Goal: Information Seeking & Learning: Compare options

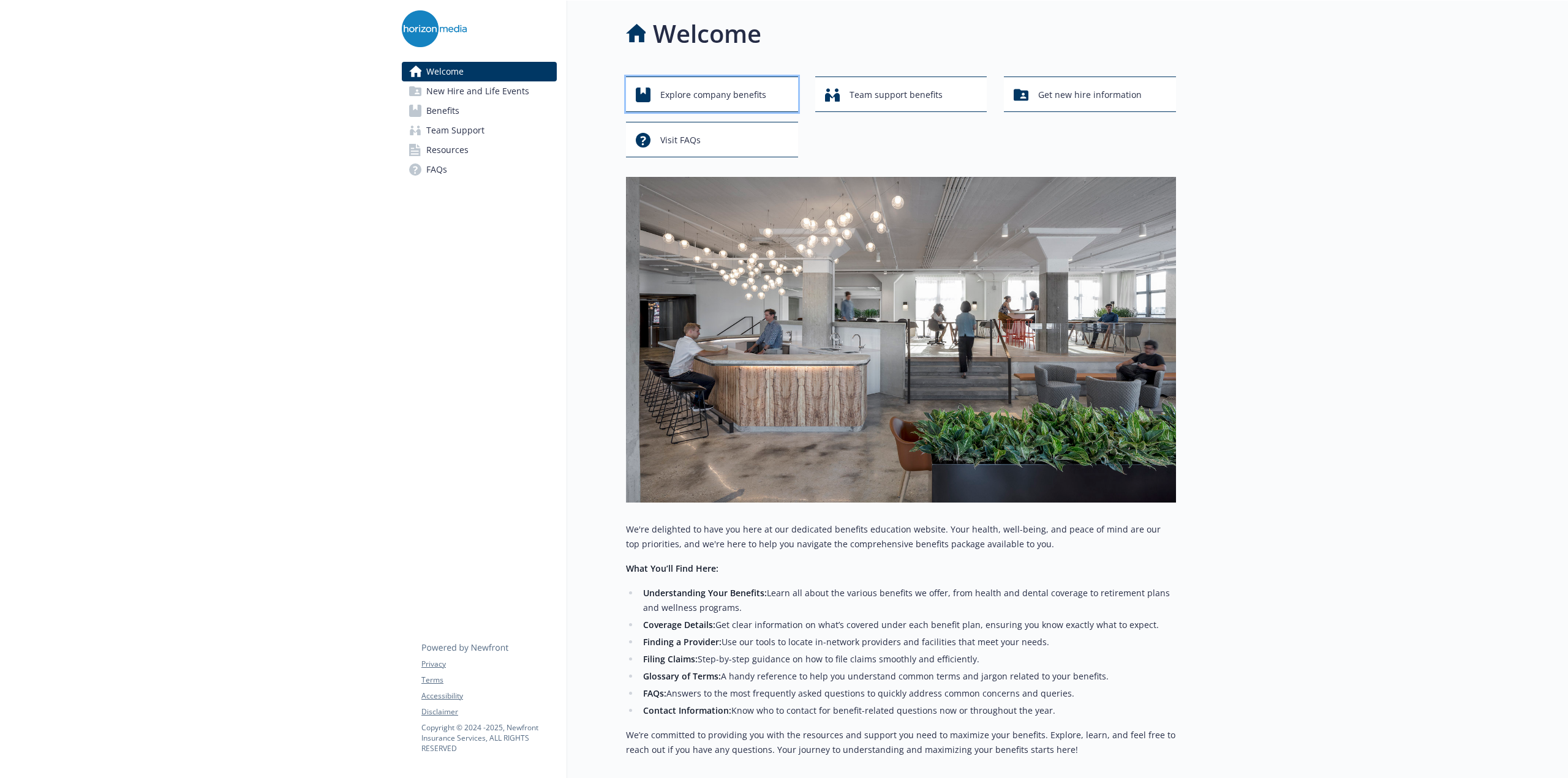
click at [743, 96] on span "Explore company benefits" at bounding box center [713, 95] width 106 height 23
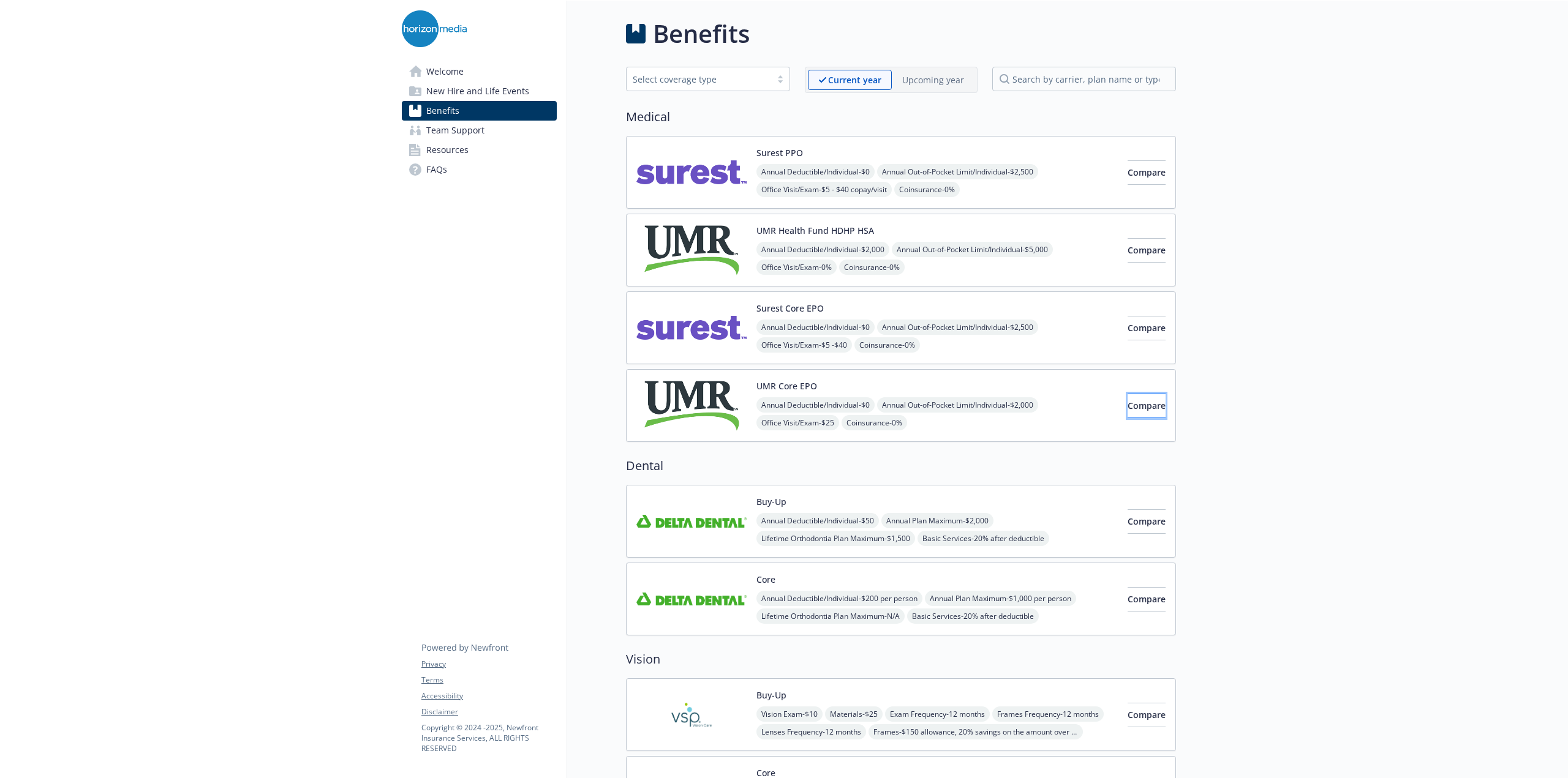
click at [1128, 406] on span "Compare" at bounding box center [1146, 405] width 38 height 11
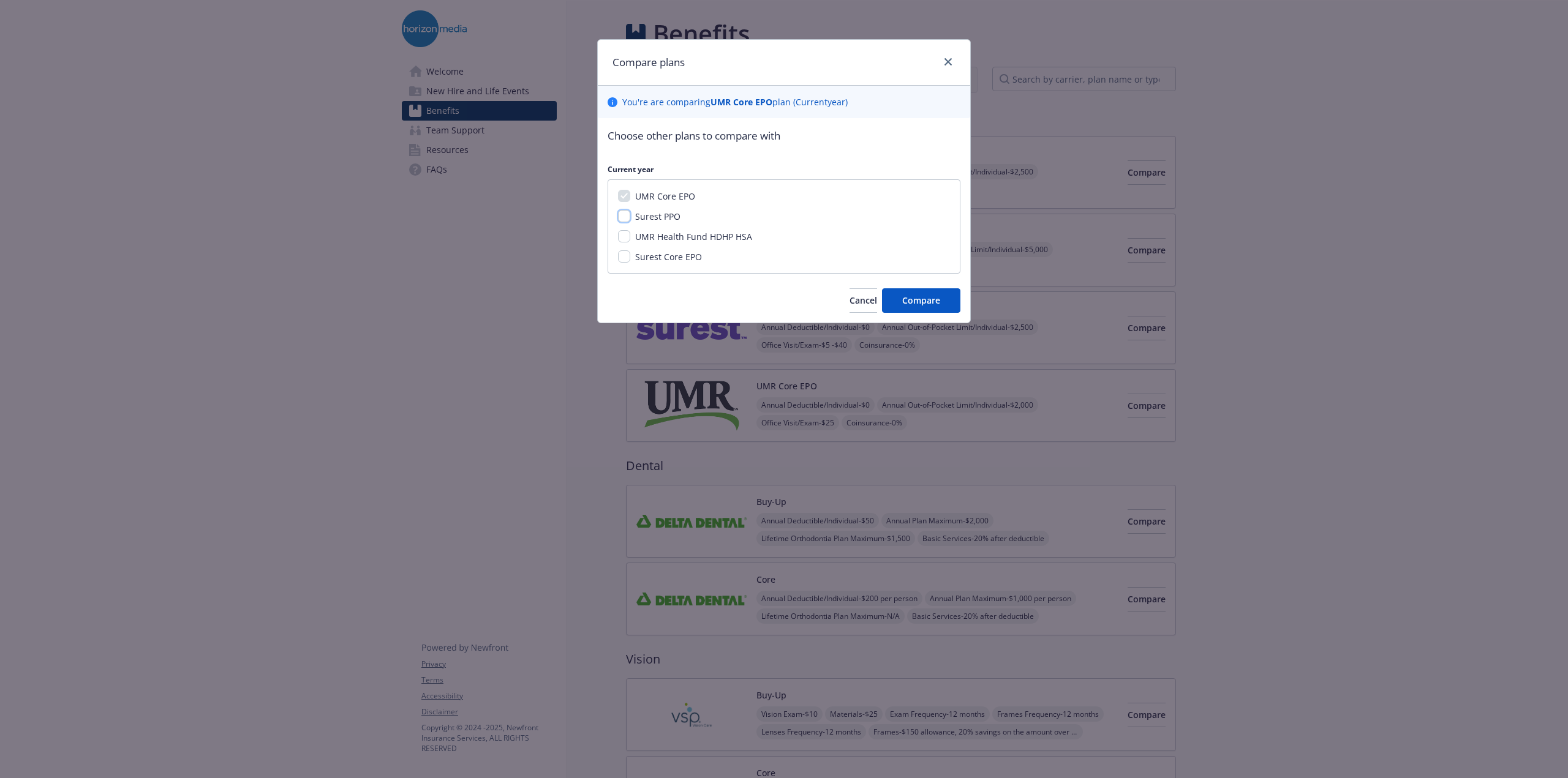
click at [625, 221] on input "Surest PPO" at bounding box center [623, 216] width 12 height 12
checkbox input "true"
click at [623, 241] on input "UMR Health Fund HDHP HSA" at bounding box center [623, 236] width 12 height 12
checkbox input "true"
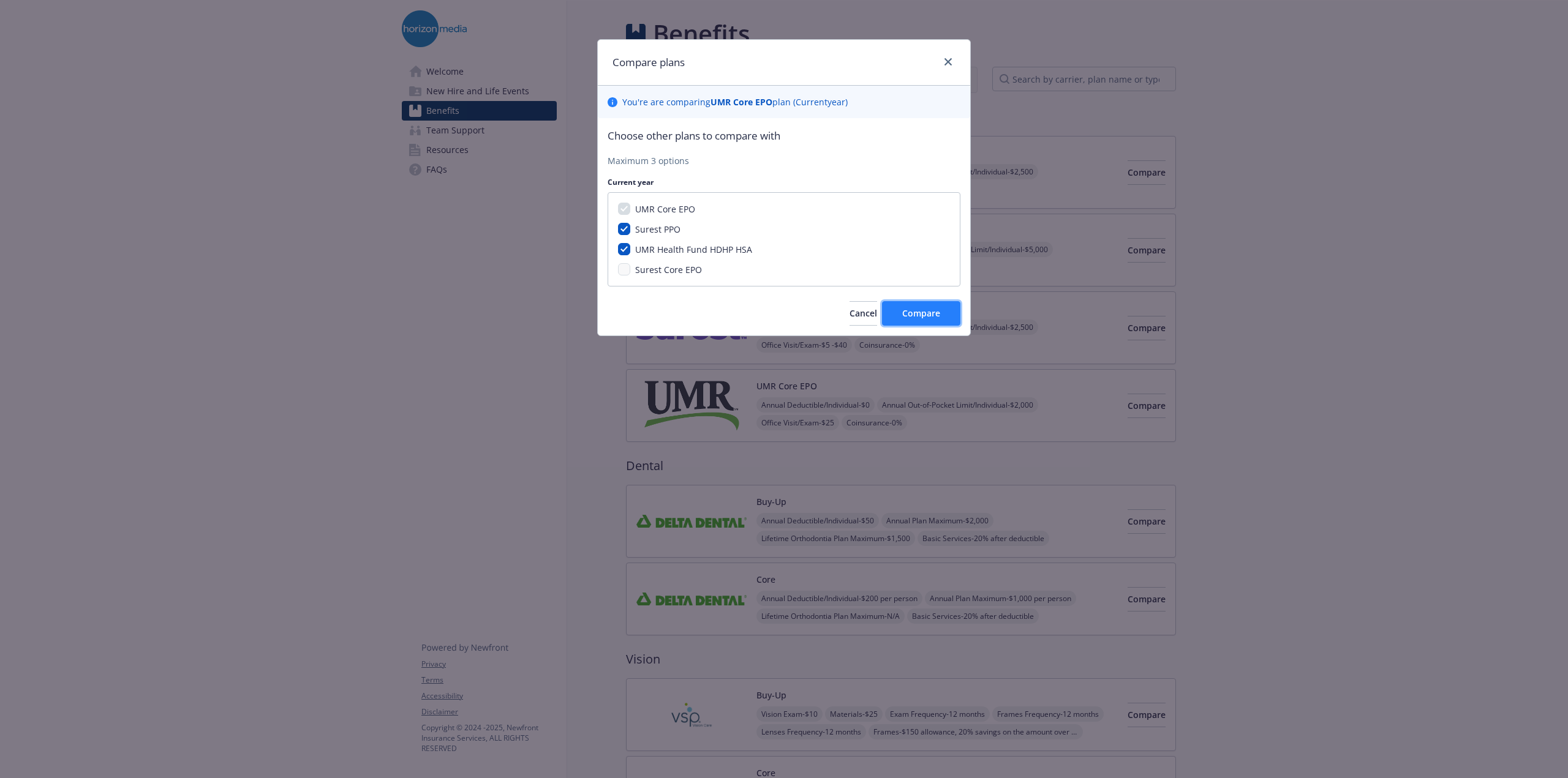
click at [918, 308] on span "Compare" at bounding box center [921, 313] width 38 height 11
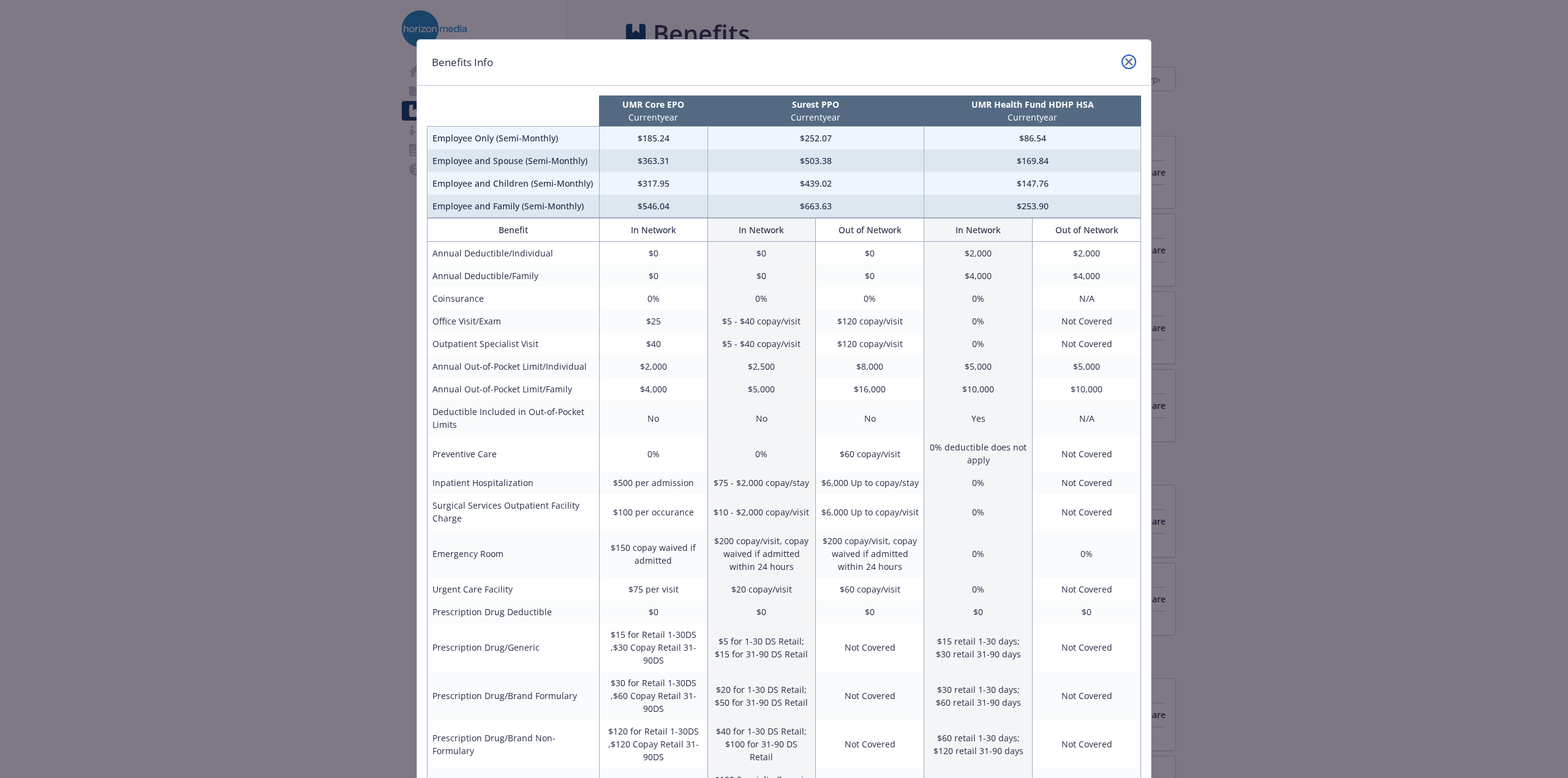
click at [1126, 60] on icon "close" at bounding box center [1129, 61] width 7 height 7
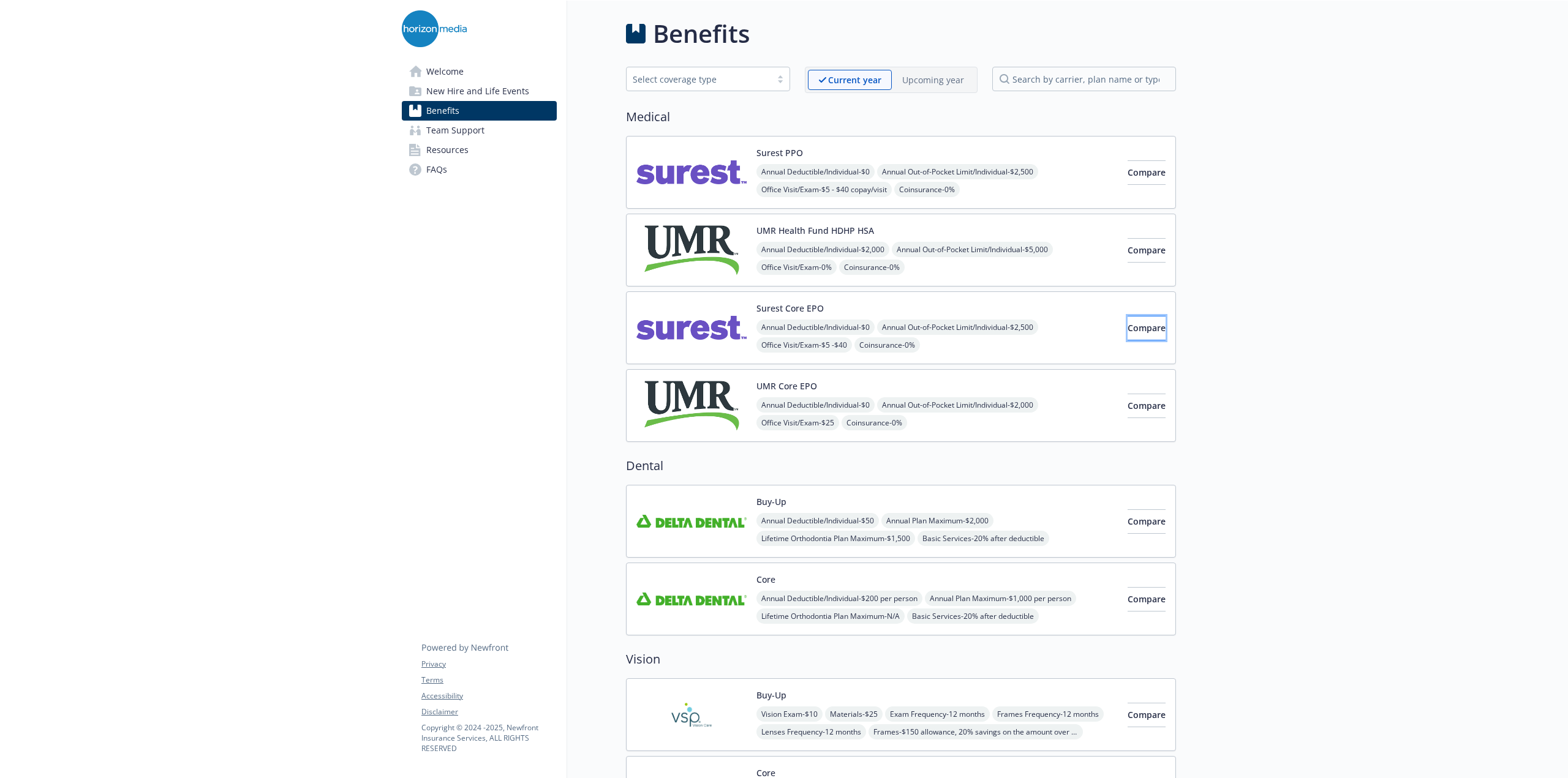
click at [1128, 325] on span "Compare" at bounding box center [1146, 328] width 38 height 11
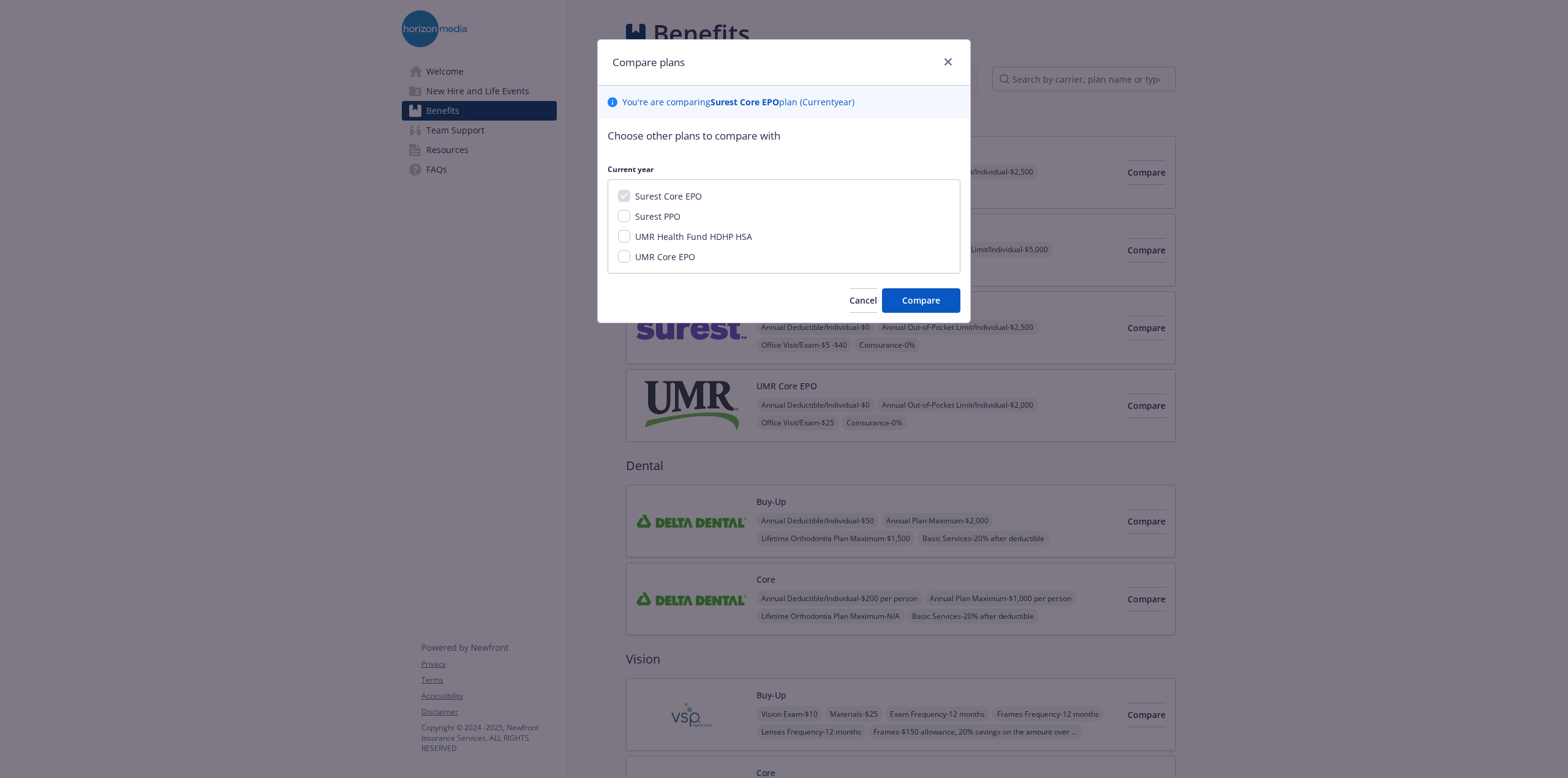
click at [618, 218] on div "Surest Core EPO Surest PPO UMR Health Fund HDHP HSA UMR Core EPO" at bounding box center [783, 226] width 353 height 94
click at [624, 215] on input "Surest PPO" at bounding box center [623, 216] width 12 height 12
checkbox input "true"
click at [623, 255] on input "UMR Core EPO" at bounding box center [623, 256] width 12 height 12
checkbox input "true"
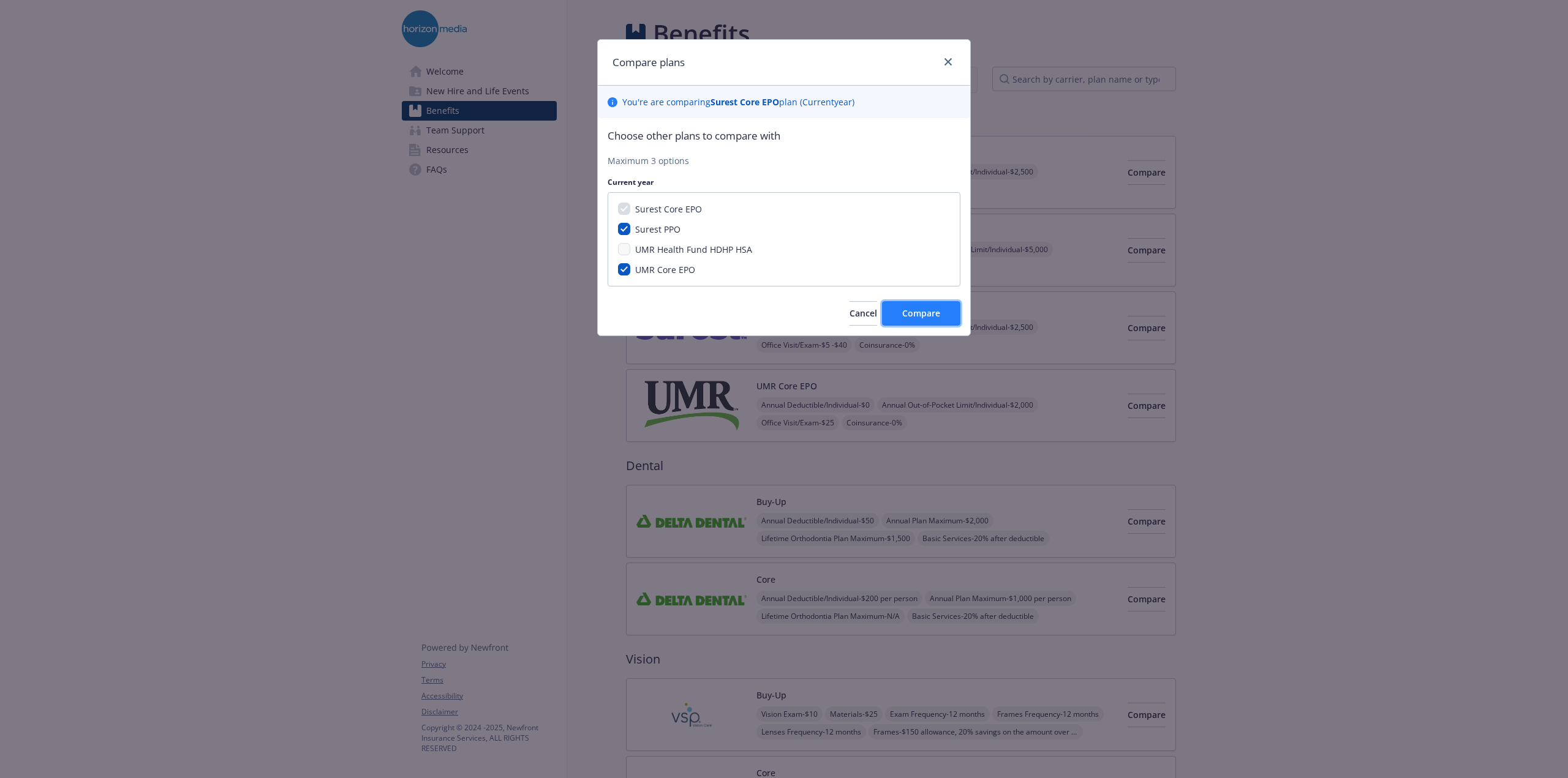
click at [937, 315] on span "Compare" at bounding box center [921, 313] width 38 height 11
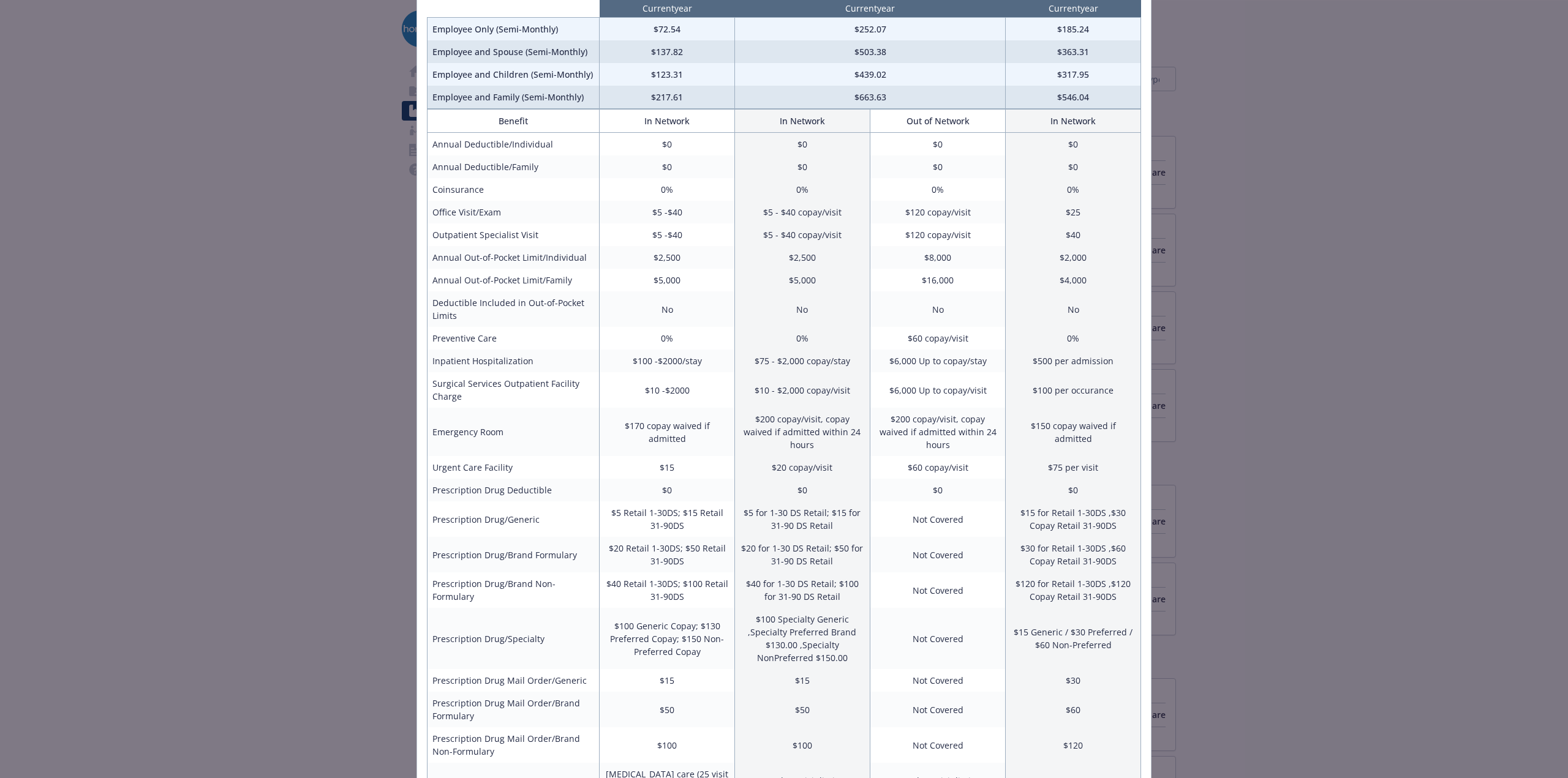
scroll to position [79, 0]
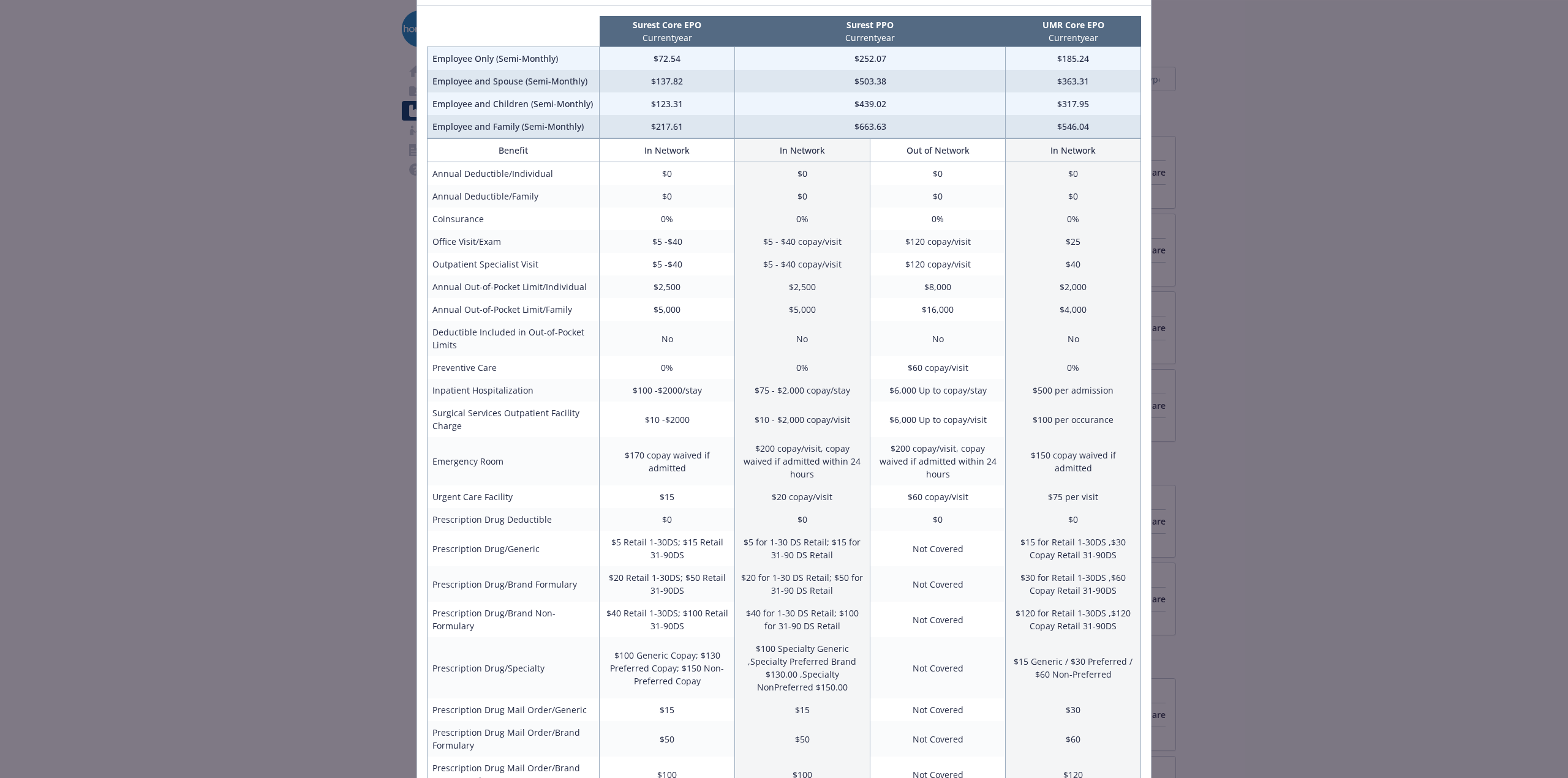
click at [278, 348] on div "Benefits Info Surest Core EPO Current year Surest PPO Current year UMR Core EPO…" at bounding box center [784, 389] width 1568 height 778
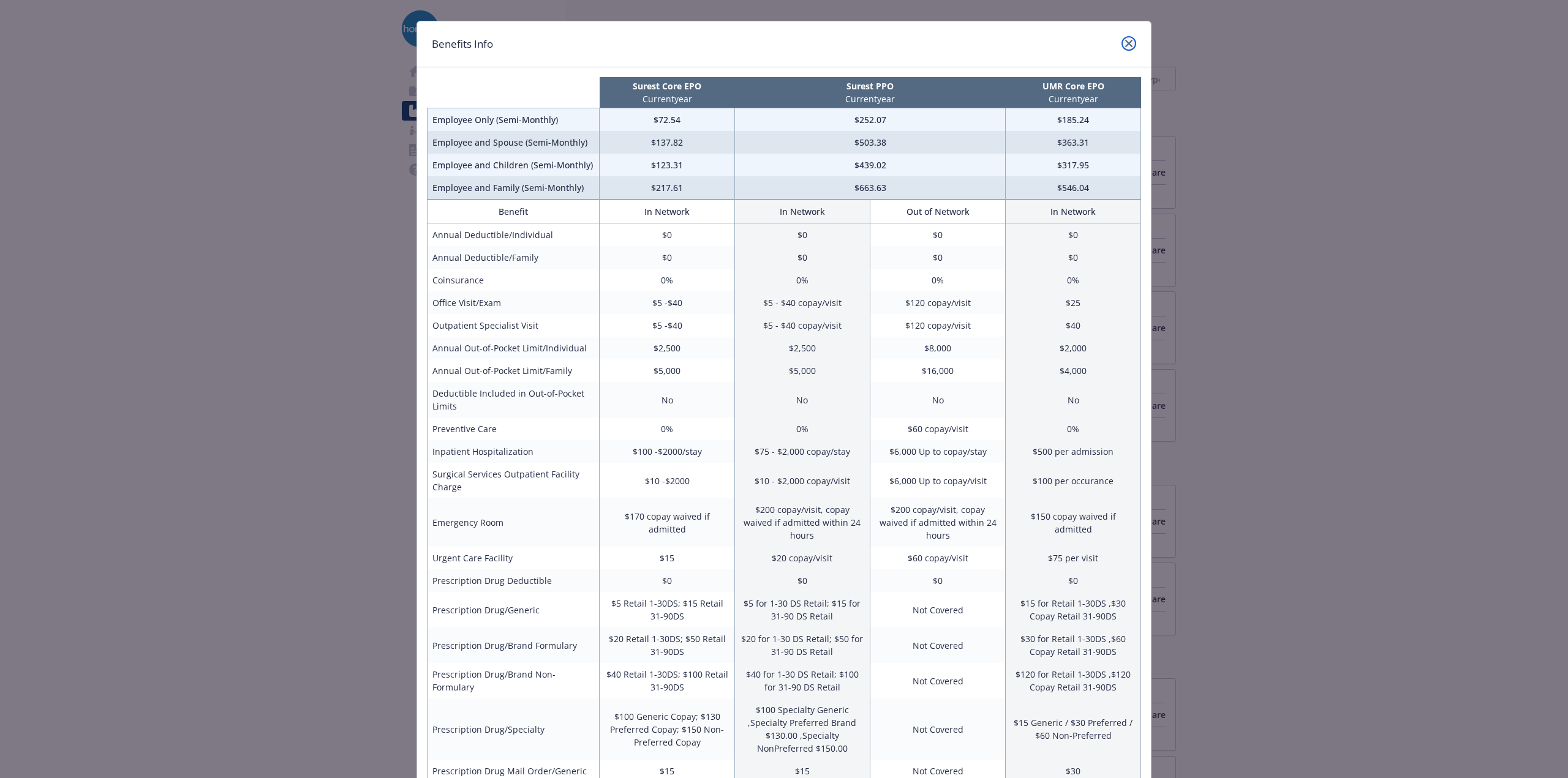
click at [1125, 42] on icon "close" at bounding box center [1129, 43] width 7 height 7
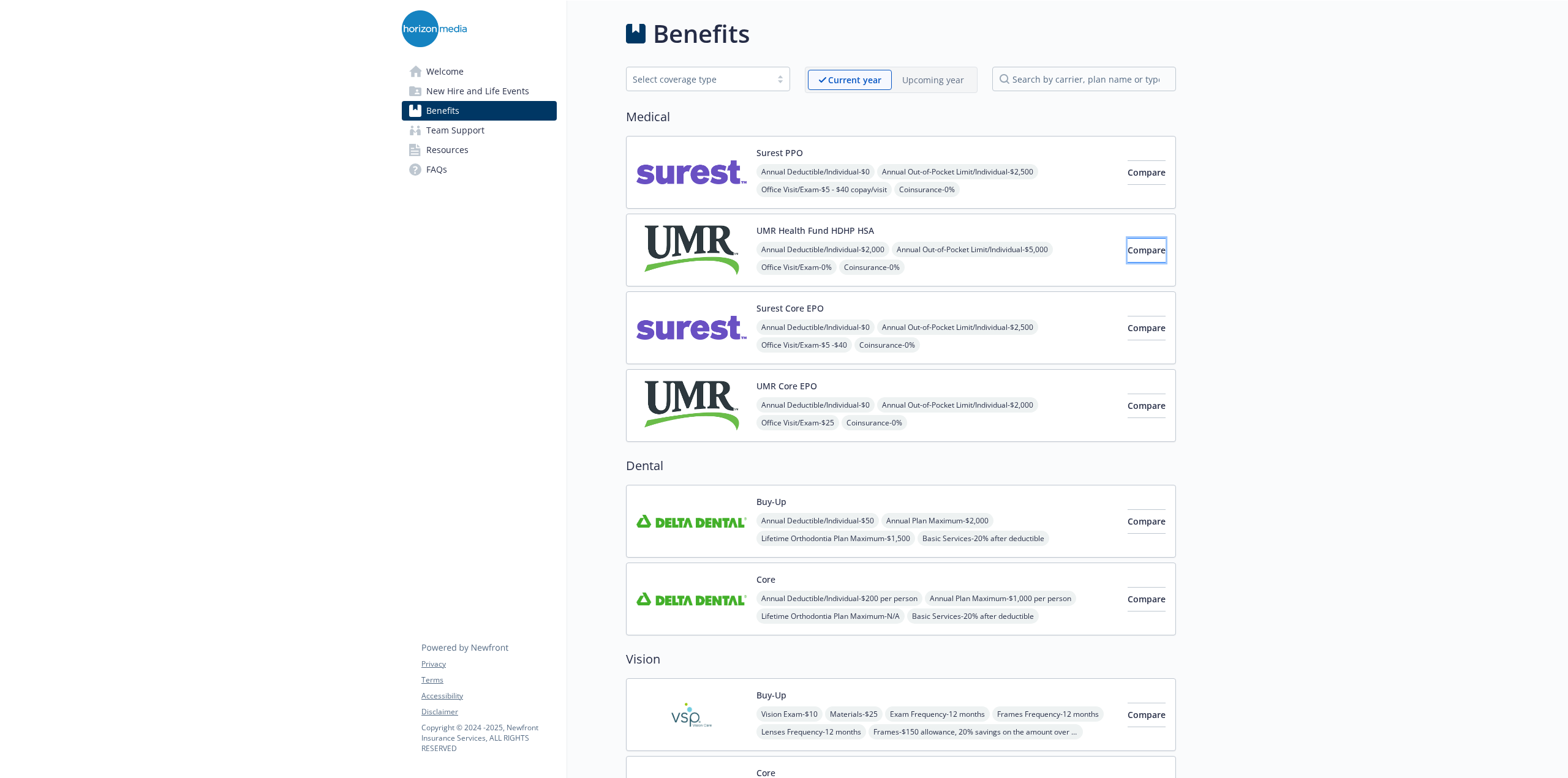
click at [1128, 251] on span "Compare" at bounding box center [1146, 250] width 38 height 11
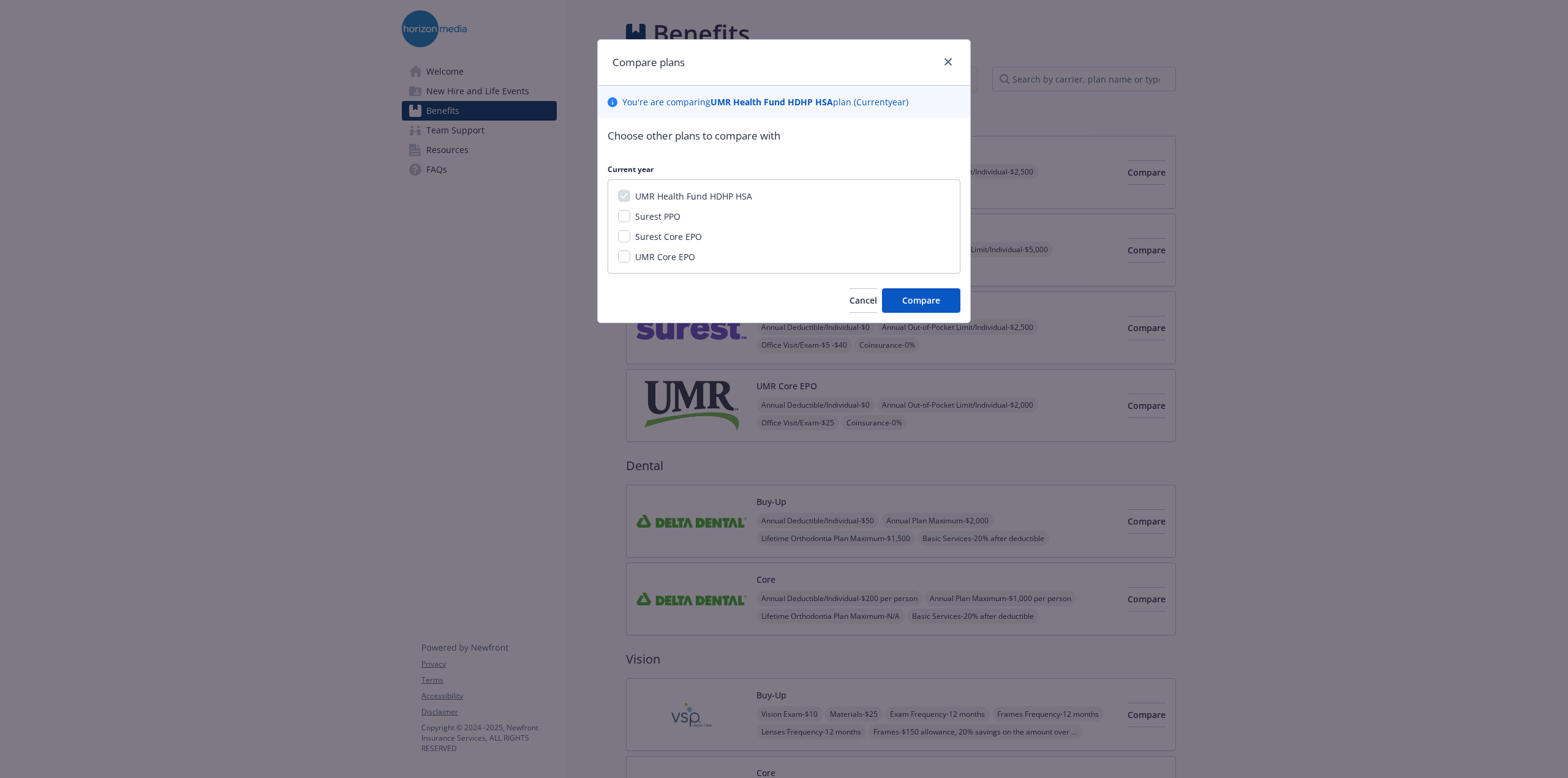
click at [618, 238] on div "UMR Health Fund HDHP HSA Surest PPO Surest Core EPO UMR Core EPO" at bounding box center [783, 226] width 353 height 94
click at [623, 260] on input "UMR Core EPO" at bounding box center [623, 256] width 12 height 12
checkbox input "true"
click at [625, 241] on input "Surest Core EPO" at bounding box center [623, 236] width 12 height 12
checkbox input "true"
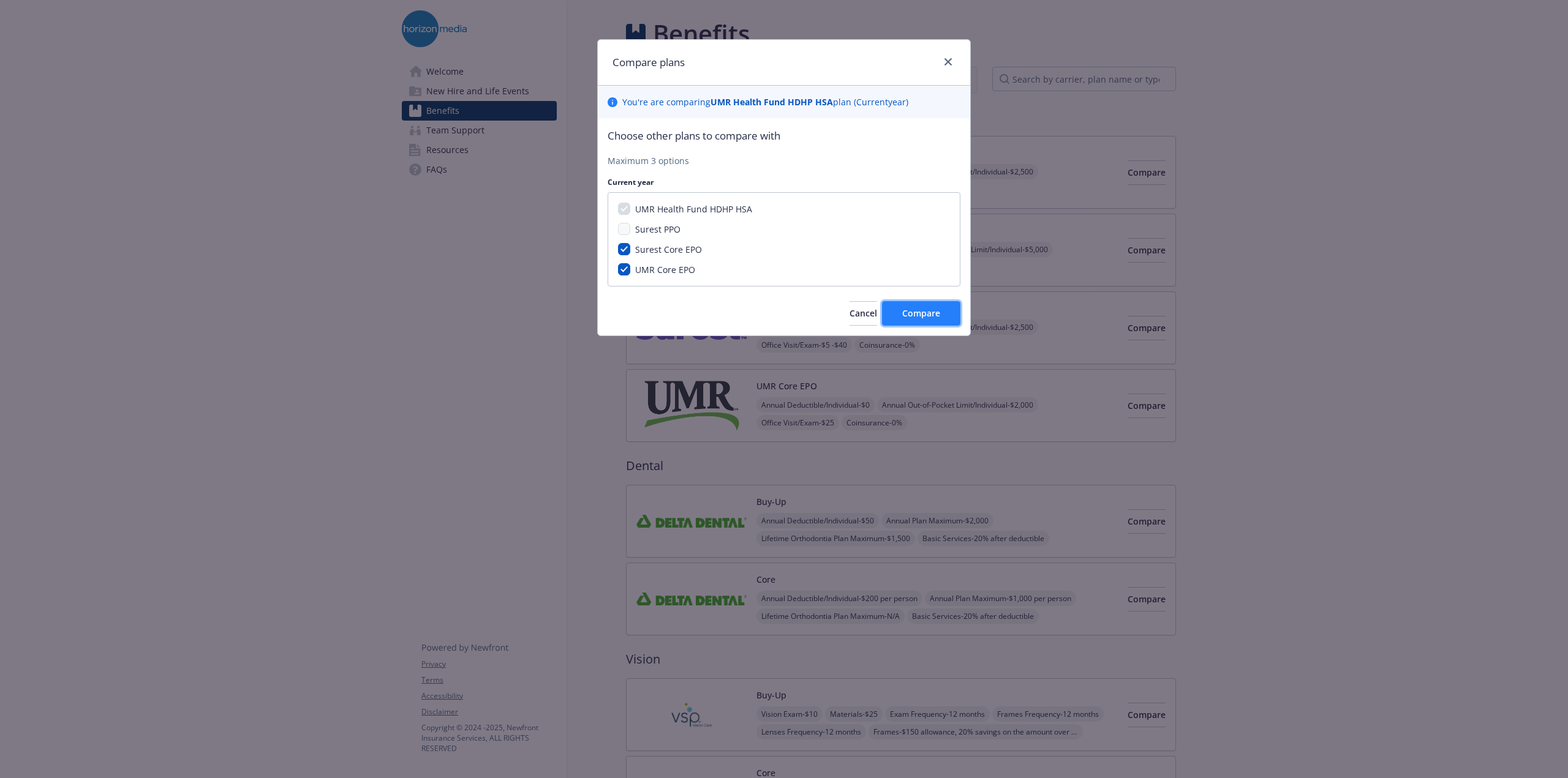
click at [915, 314] on span "Compare" at bounding box center [921, 313] width 38 height 11
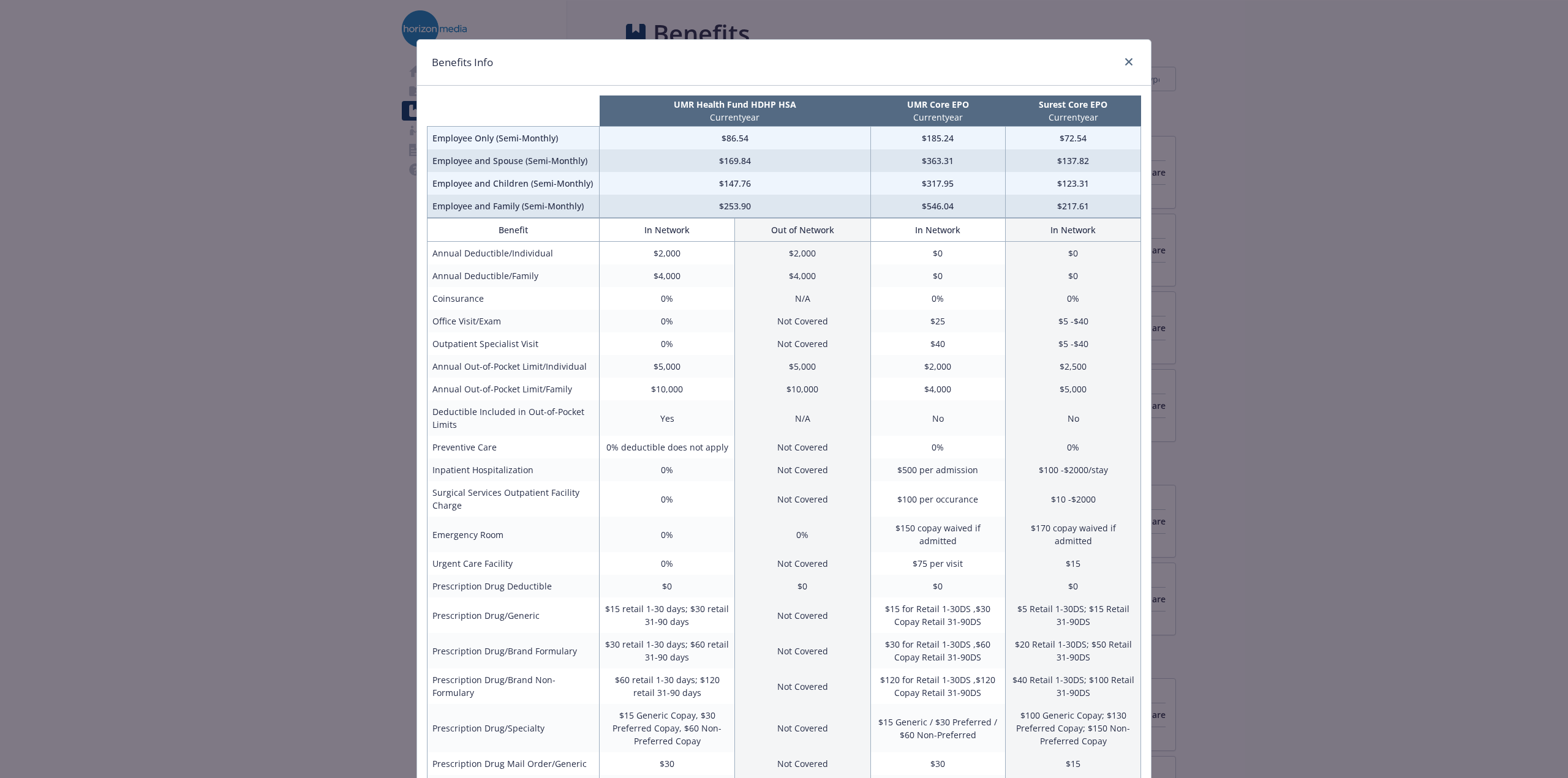
scroll to position [61, 0]
